Goal: Find contact information: Find contact information

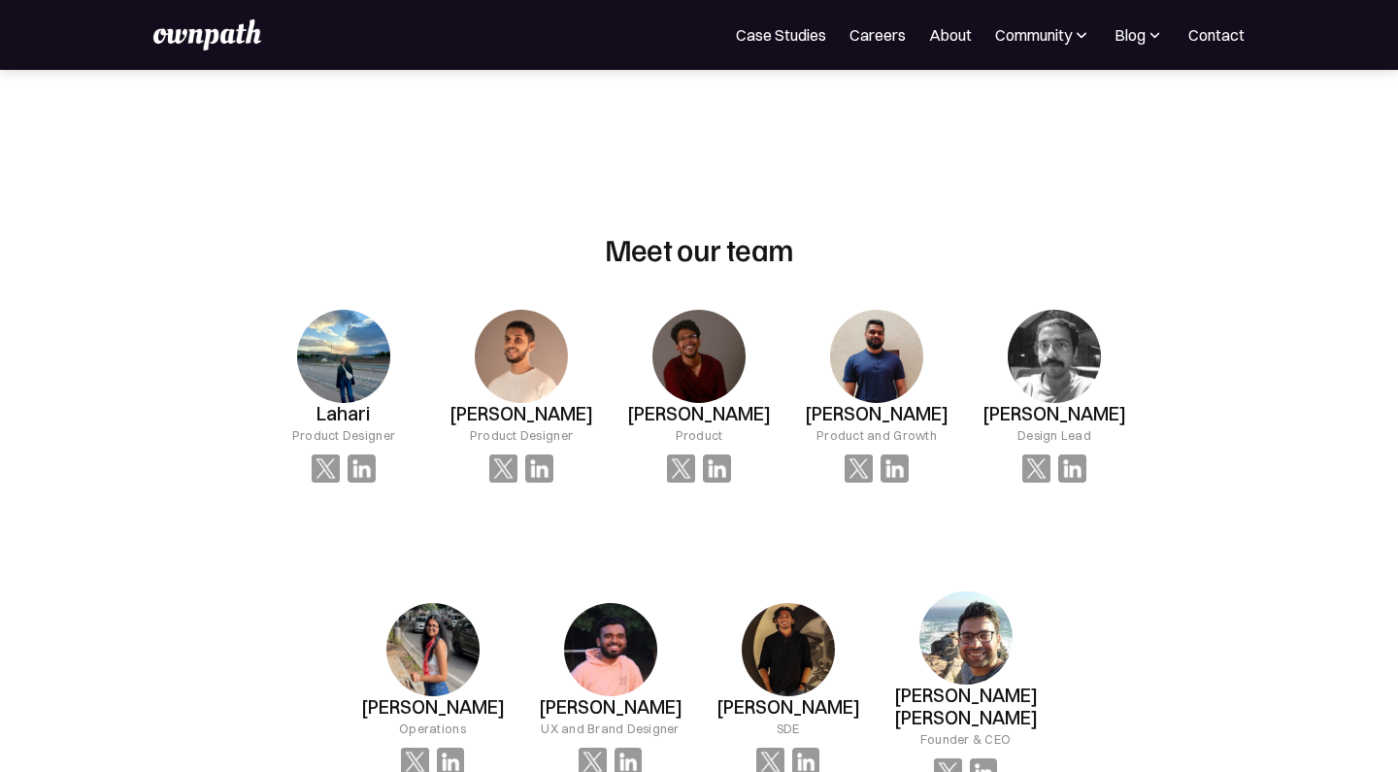
scroll to position [1319, 0]
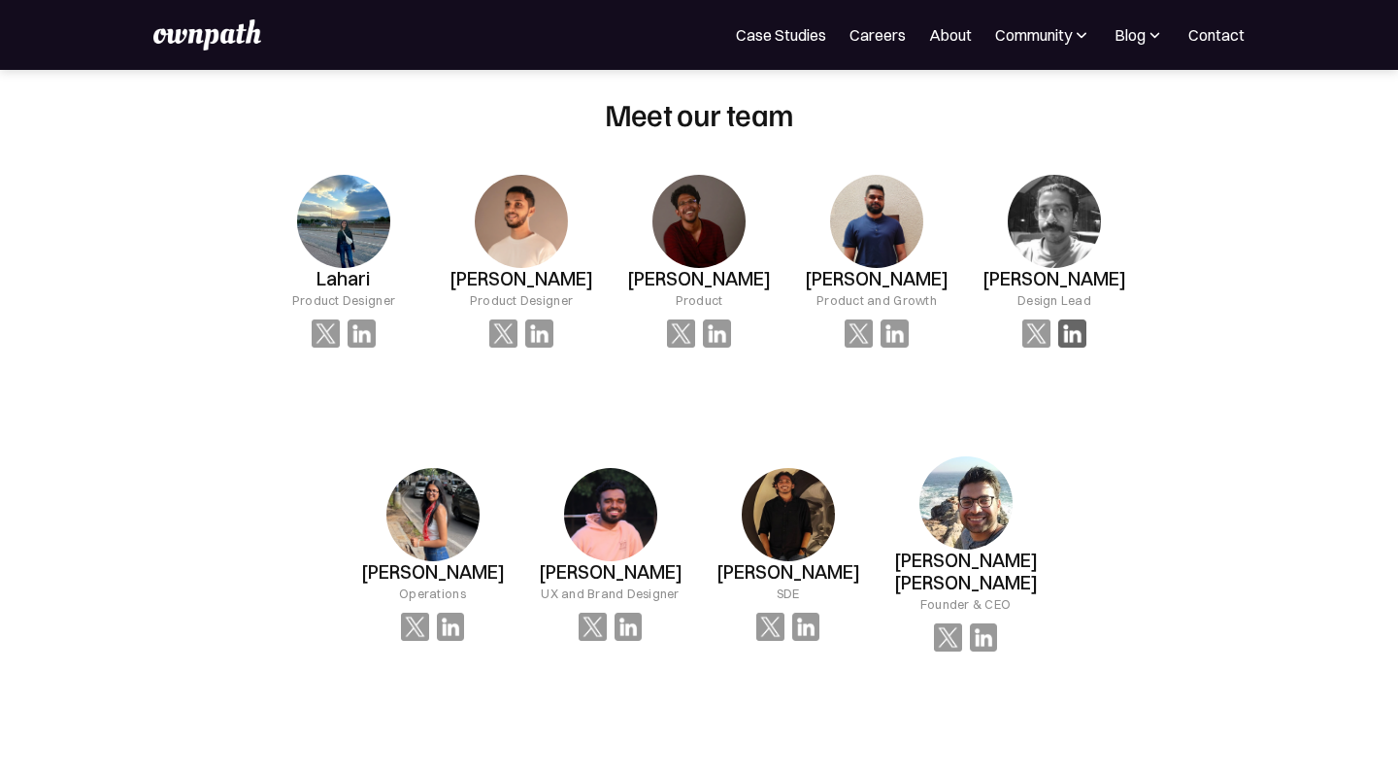
click at [376, 333] on img at bounding box center [362, 333] width 28 height 28
click at [992, 623] on img at bounding box center [984, 637] width 28 height 28
click at [802, 614] on img at bounding box center [806, 627] width 28 height 28
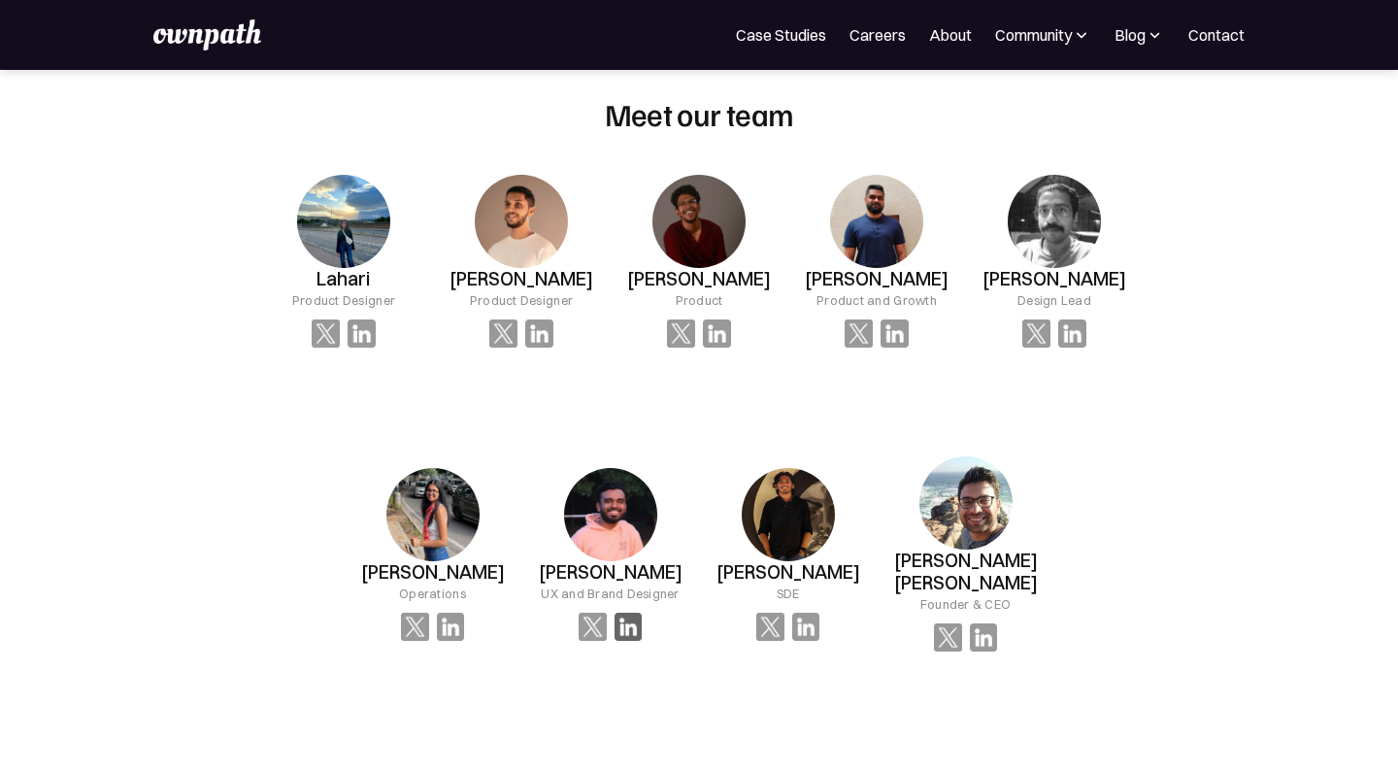
click at [376, 348] on img at bounding box center [362, 333] width 28 height 28
click at [376, 333] on img at bounding box center [362, 333] width 28 height 28
click at [340, 333] on img at bounding box center [326, 333] width 28 height 28
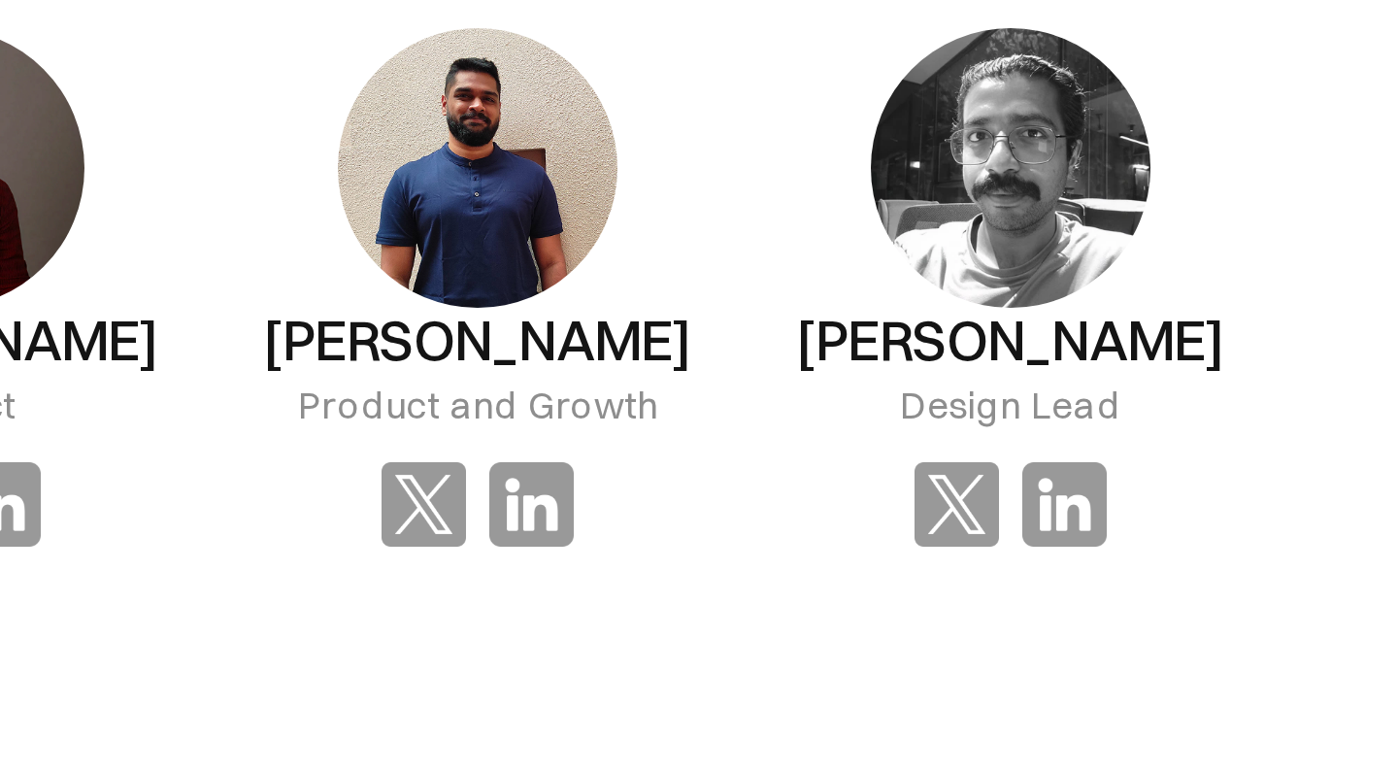
scroll to position [1235, 0]
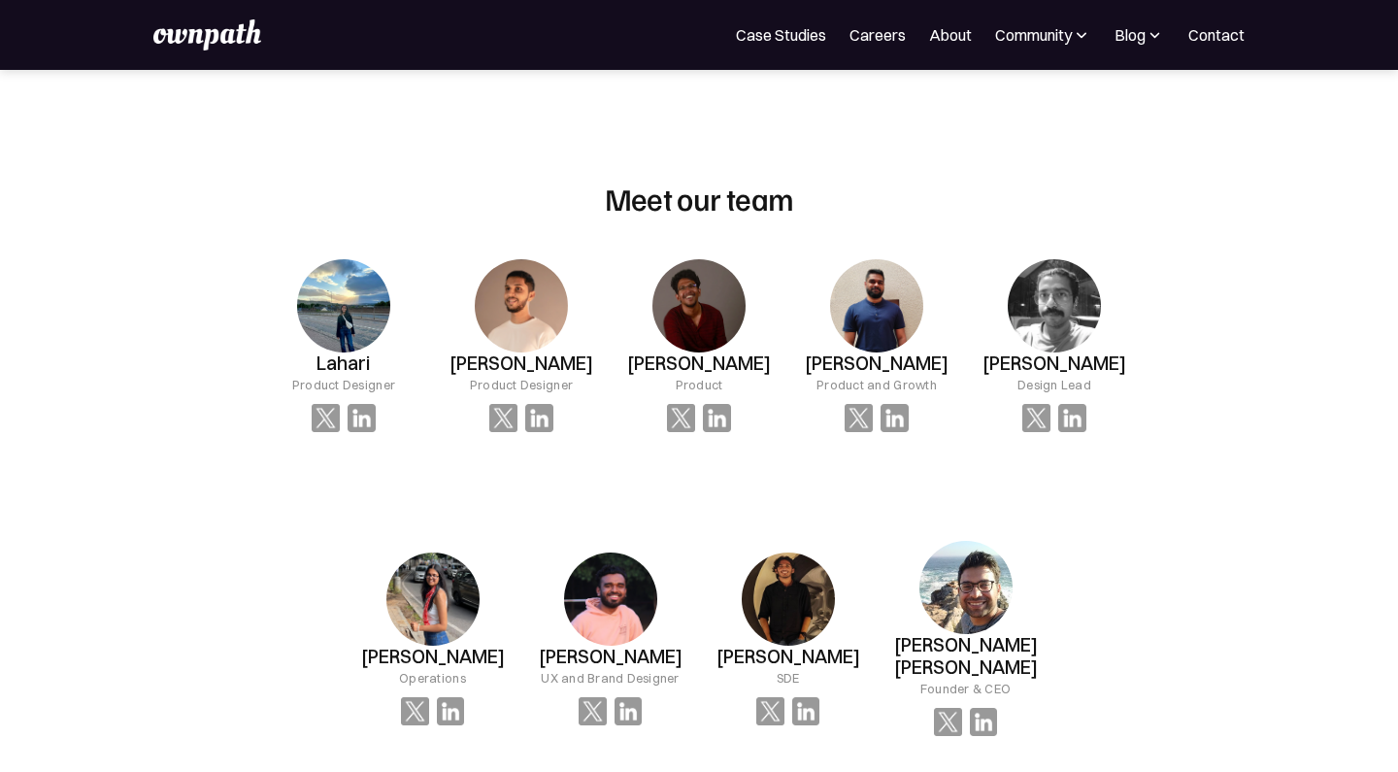
click at [390, 317] on img at bounding box center [343, 305] width 93 height 93
click at [1216, 38] on link "Contact" at bounding box center [1216, 34] width 56 height 23
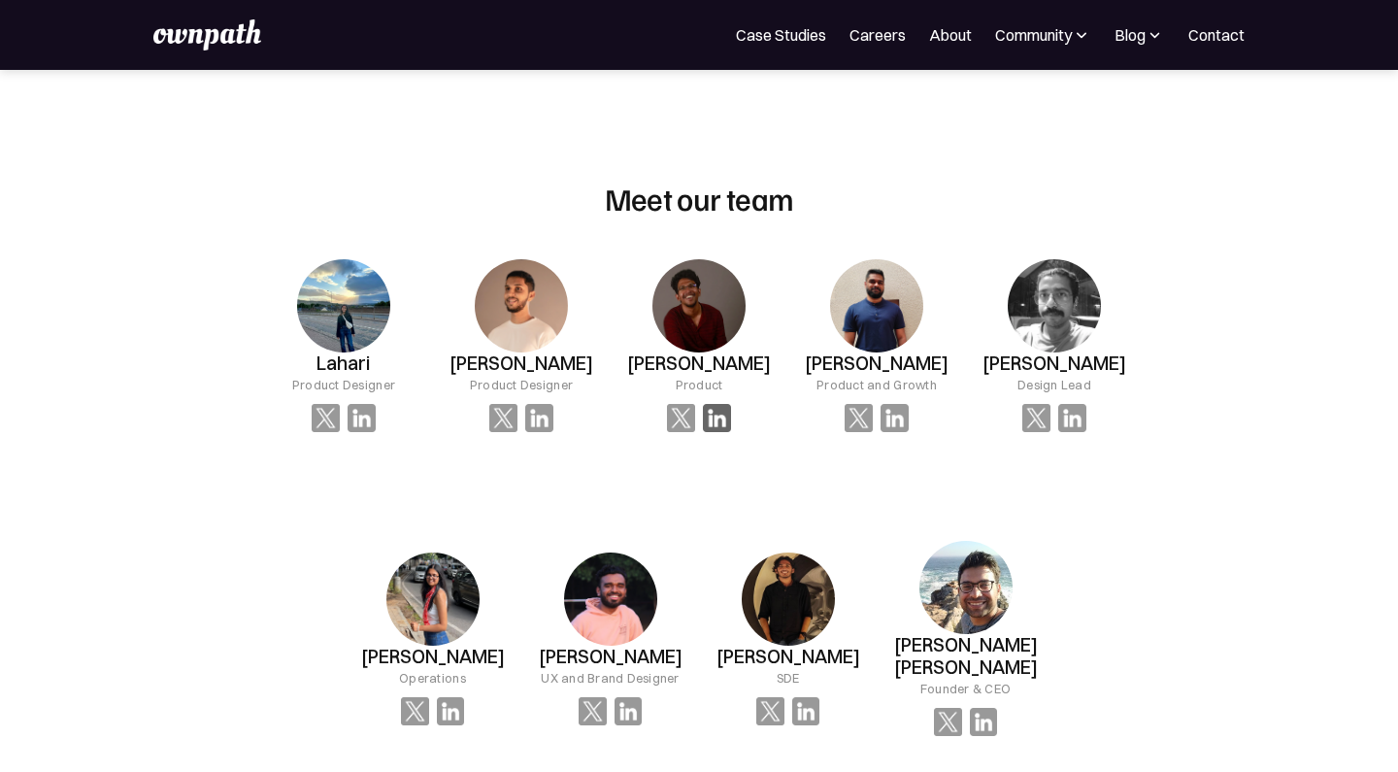
click at [376, 416] on img at bounding box center [362, 418] width 28 height 28
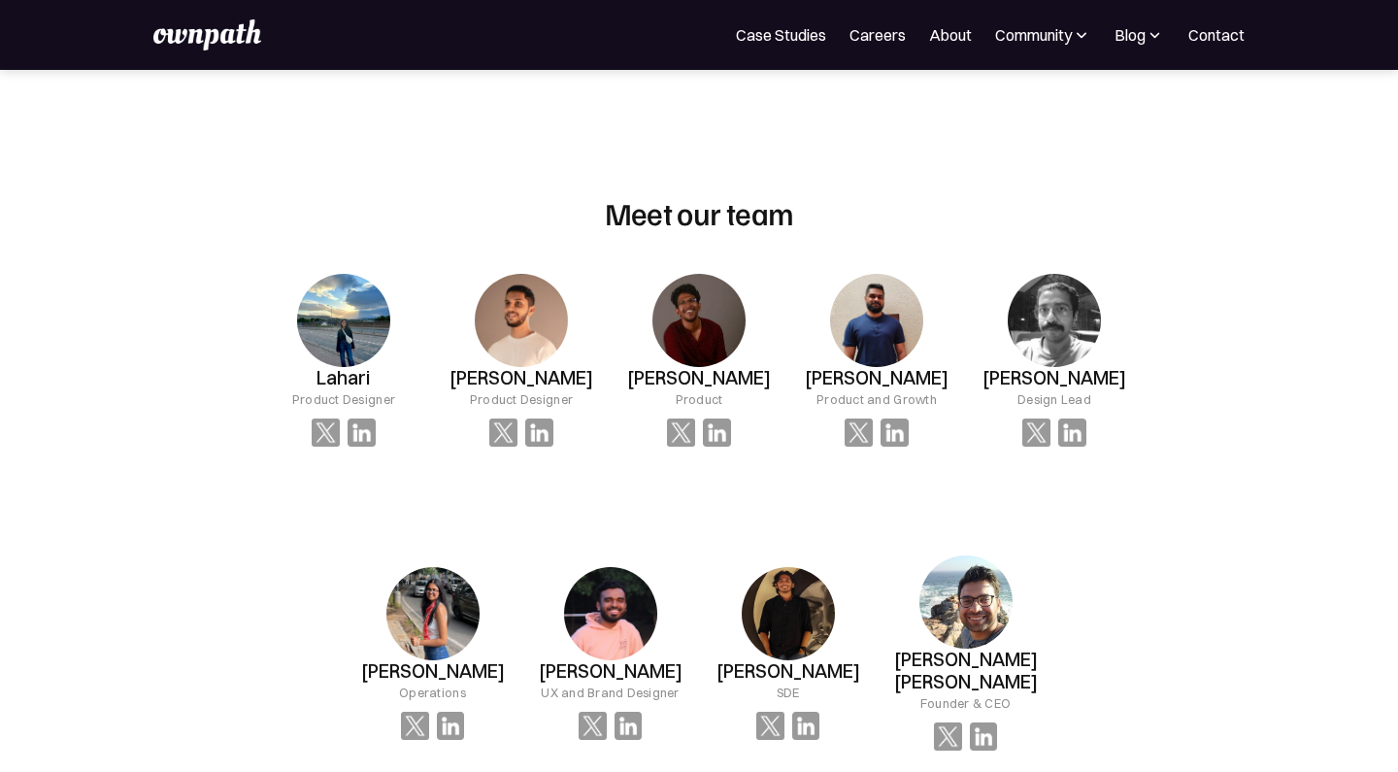
scroll to position [1230, 0]
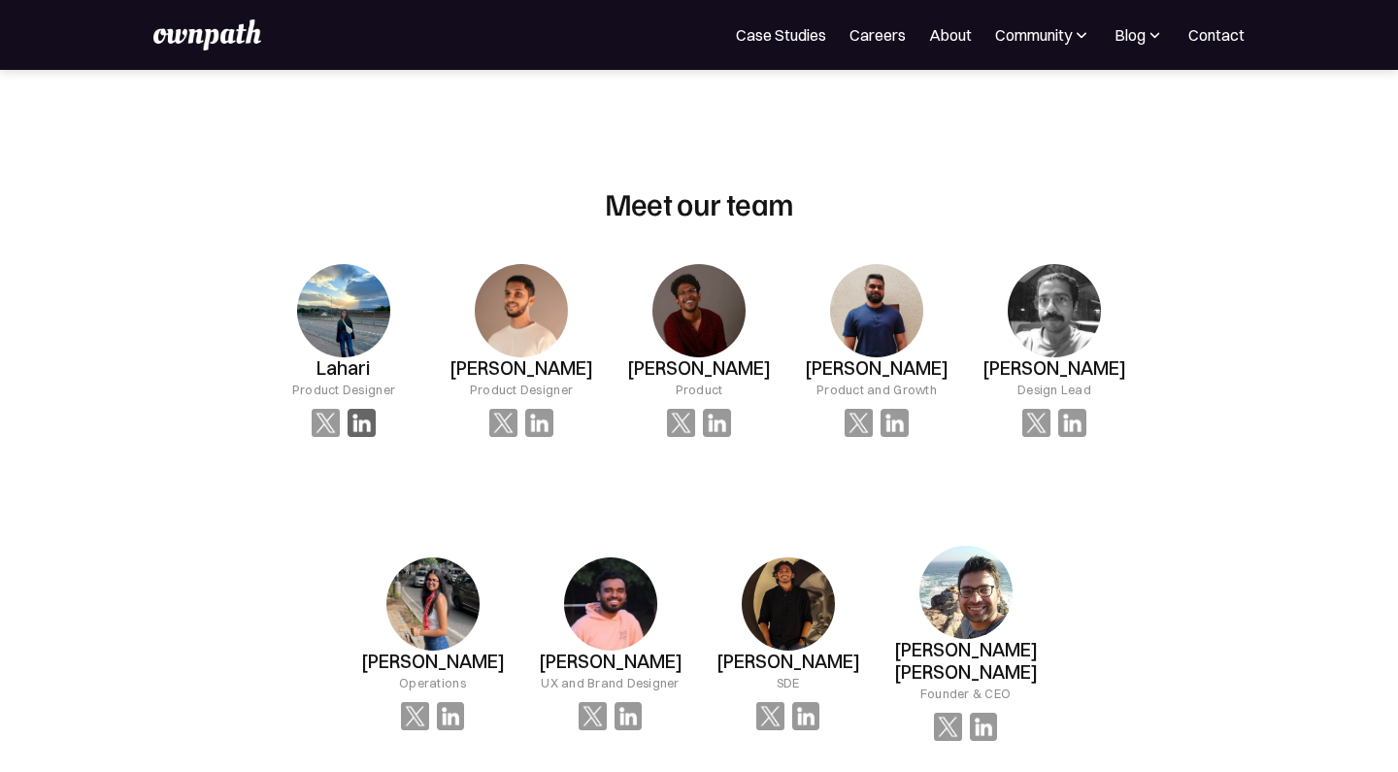
click at [364, 425] on img at bounding box center [362, 423] width 28 height 28
click at [359, 425] on img at bounding box center [362, 423] width 28 height 28
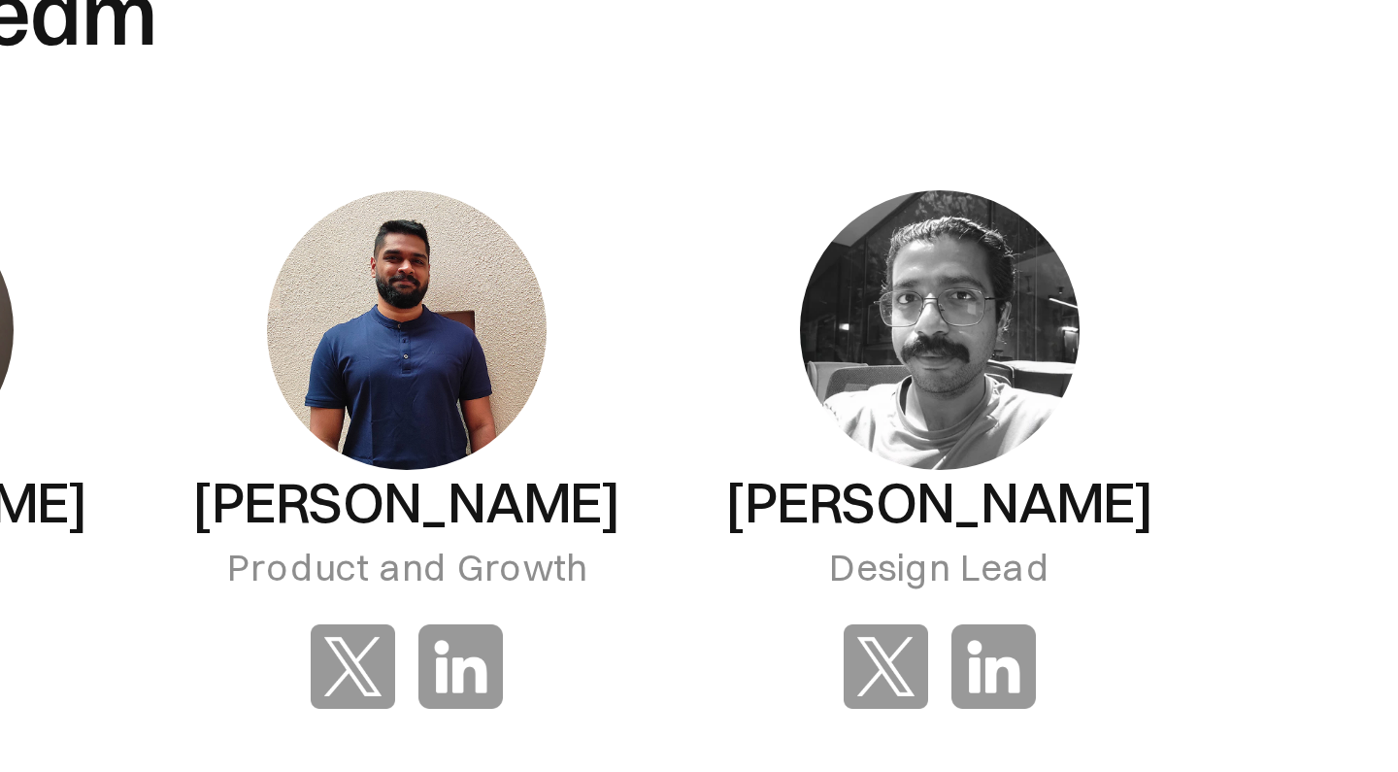
scroll to position [1059, 0]
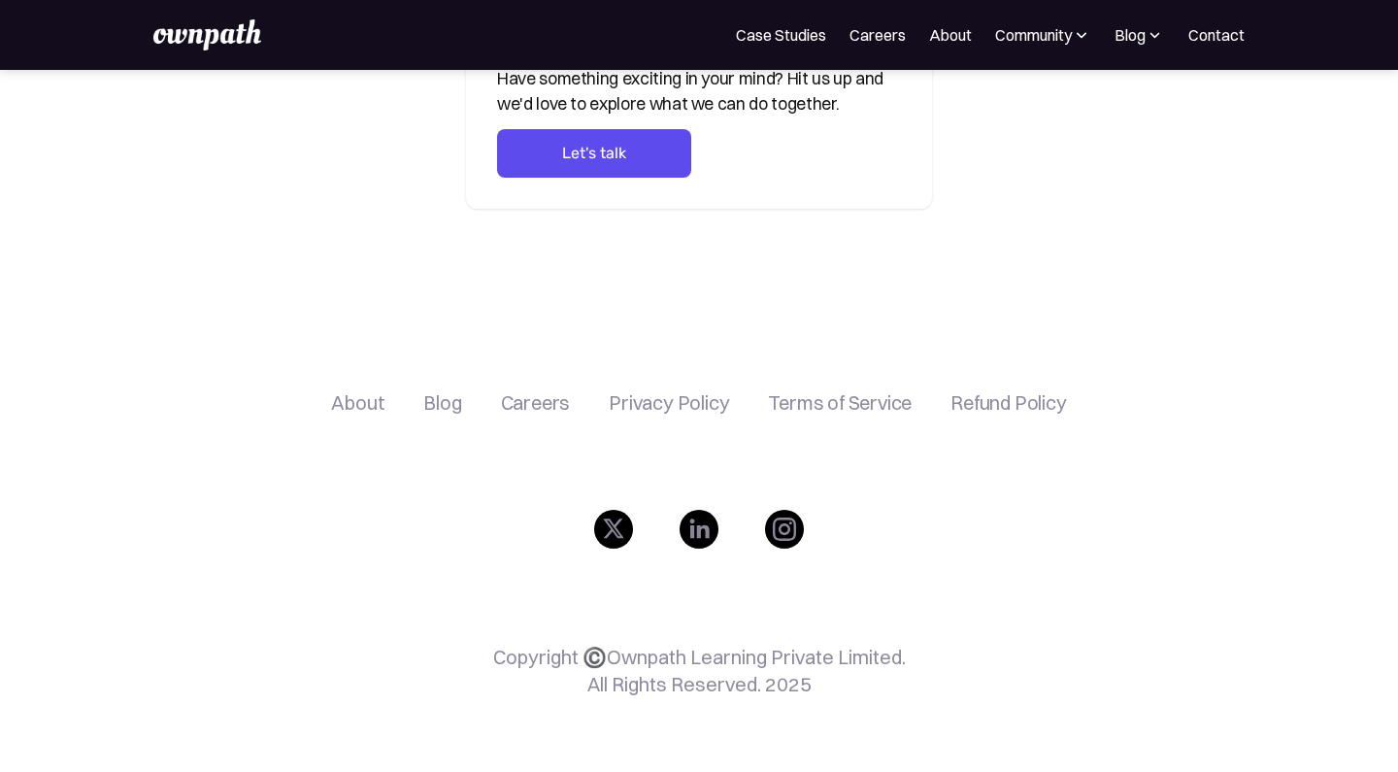
scroll to position [795, 0]
